Goal: Task Accomplishment & Management: Use online tool/utility

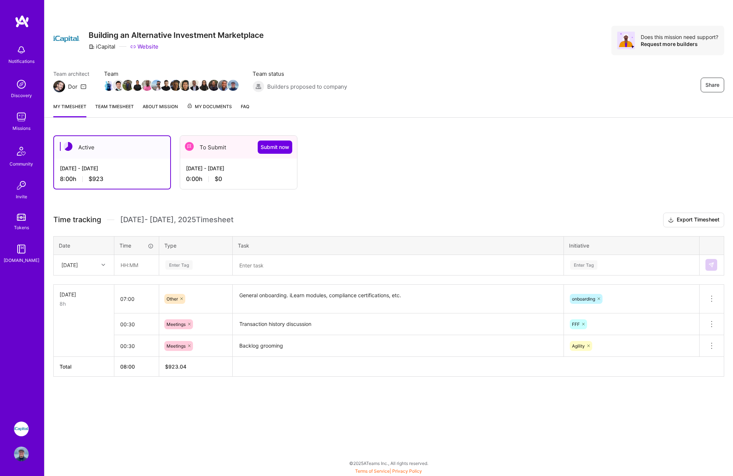
click at [227, 171] on div "[DATE] - [DATE]" at bounding box center [238, 168] width 105 height 8
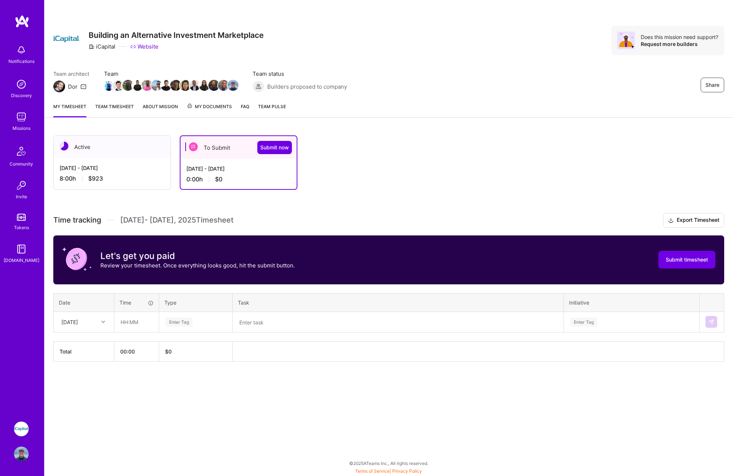
click at [103, 166] on div "[DATE] - [DATE]" at bounding box center [112, 168] width 105 height 8
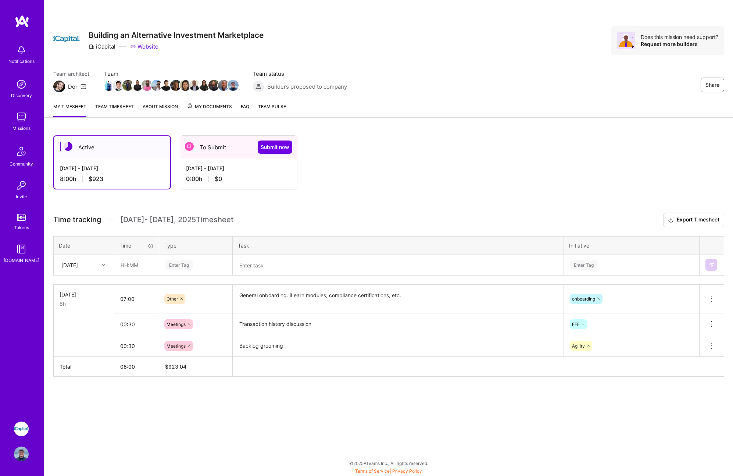
click at [238, 171] on div "[DATE] - [DATE]" at bounding box center [238, 168] width 105 height 8
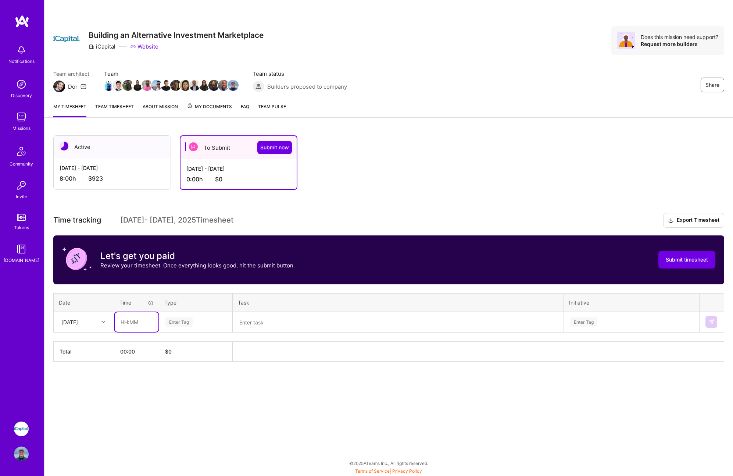
click at [136, 322] on input "text" at bounding box center [137, 321] width 44 height 19
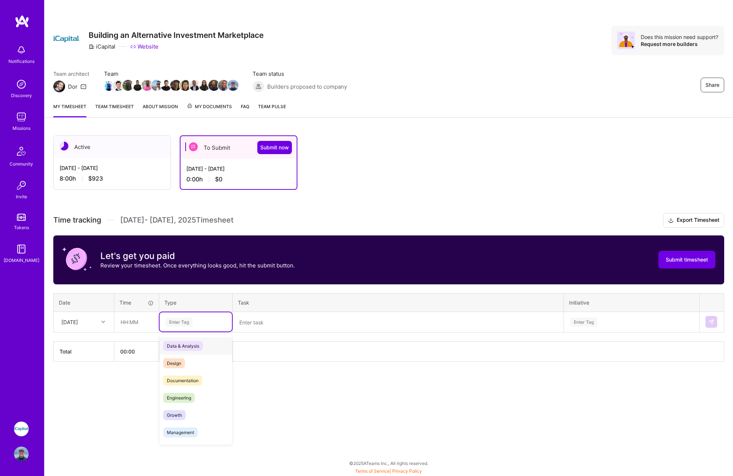
drag, startPoint x: 183, startPoint y: 320, endPoint x: 183, endPoint y: 324, distance: 4.1
click at [183, 320] on div "Enter Tag" at bounding box center [178, 321] width 27 height 11
click at [289, 211] on div "Active [DATE] - [DATE] 8:00 h $923 To Submit Submit now [DATE] - [DATE] 0:00 h …" at bounding box center [388, 261] width 688 height 271
click at [270, 324] on textarea at bounding box center [397, 321] width 329 height 19
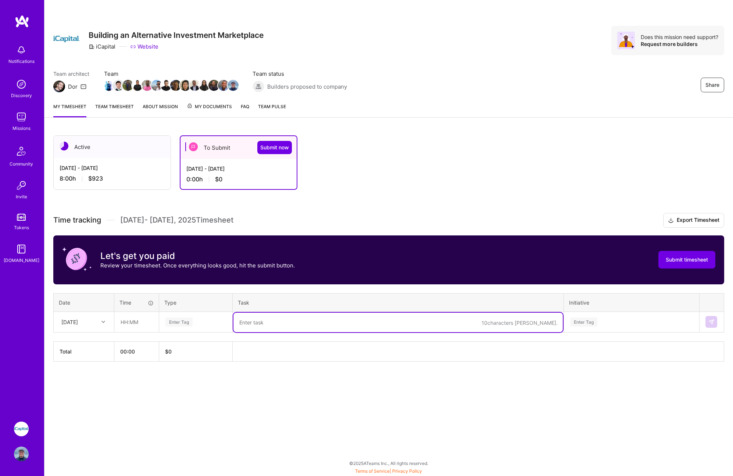
click at [180, 321] on div "Enter Tag" at bounding box center [178, 321] width 27 height 11
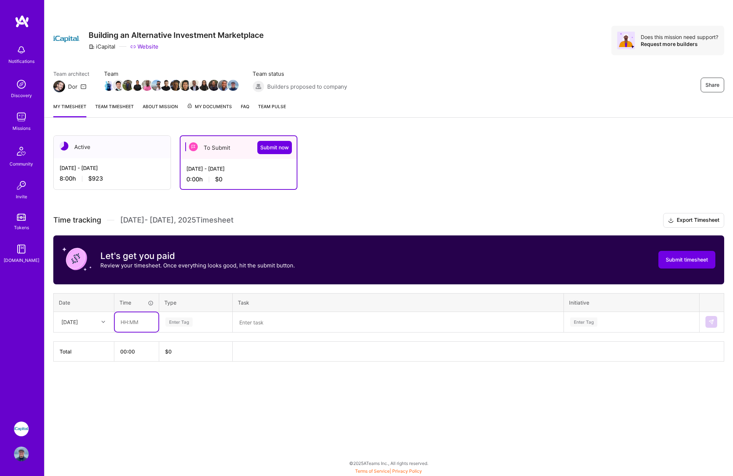
click at [132, 322] on input "text" at bounding box center [137, 321] width 44 height 19
drag, startPoint x: 145, startPoint y: 323, endPoint x: 138, endPoint y: 322, distance: 6.7
click at [144, 323] on input "text" at bounding box center [137, 321] width 44 height 19
click at [343, 187] on div "Active [DATE] - [DATE] 8:00 h $923 To Submit Submit now [DATE] - [DATE] 0:00 h …" at bounding box center [364, 162] width 623 height 54
